Goal: Navigation & Orientation: Find specific page/section

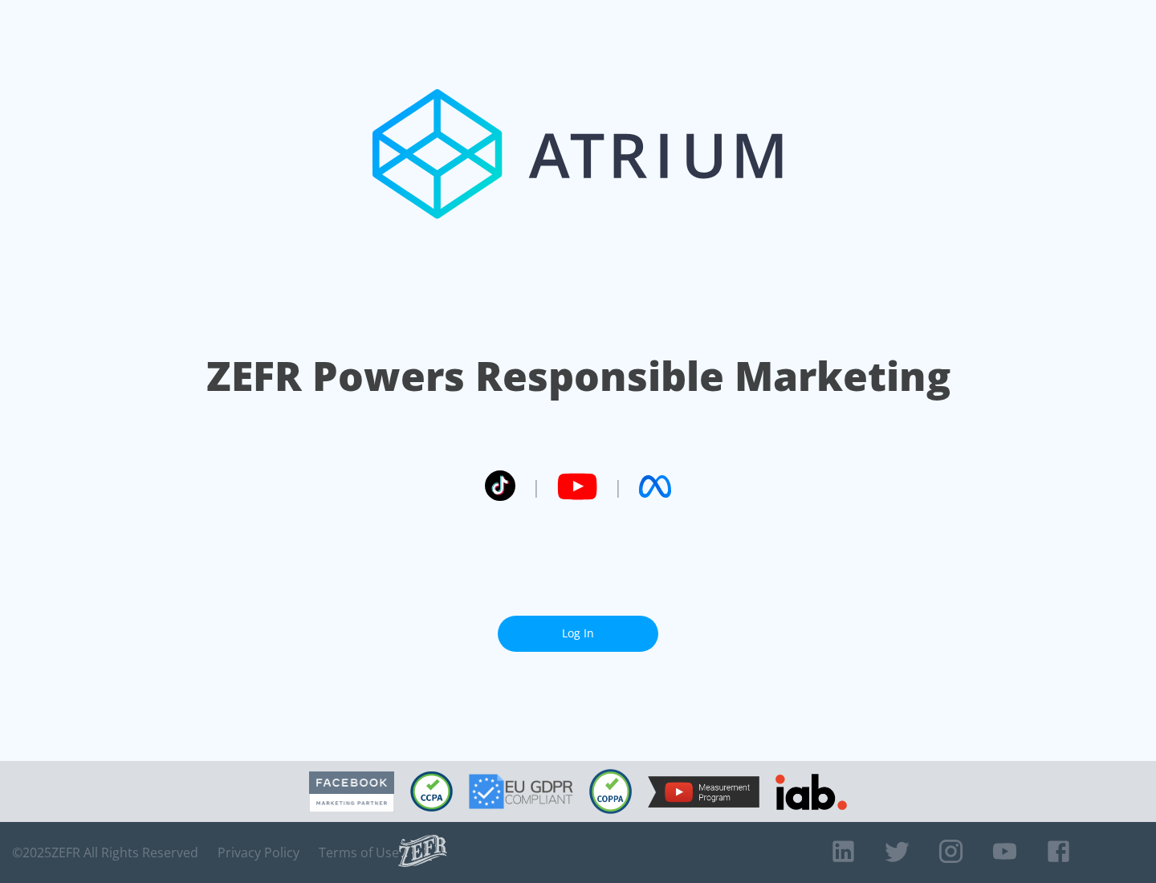
click at [578, 627] on link "Log In" at bounding box center [578, 634] width 161 height 36
